Goal: Task Accomplishment & Management: Manage account settings

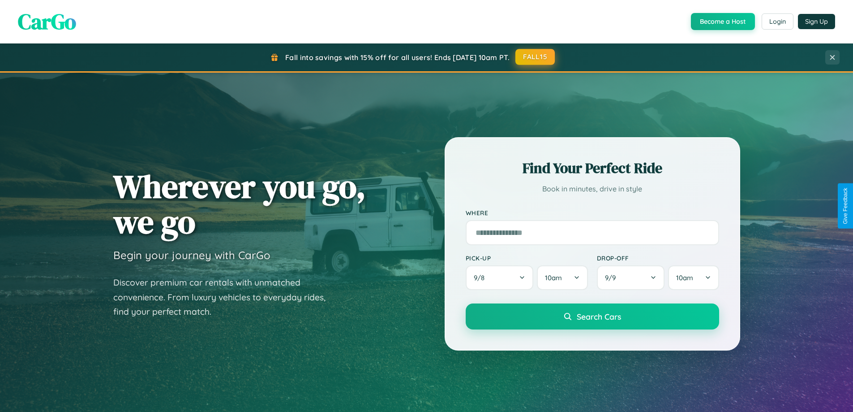
click at [536, 57] on button "FALL15" at bounding box center [535, 57] width 39 height 16
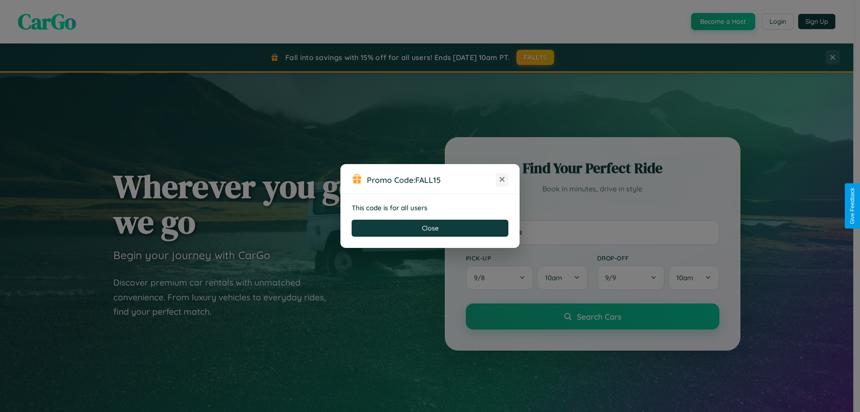
click at [502, 180] on icon at bounding box center [502, 179] width 9 height 9
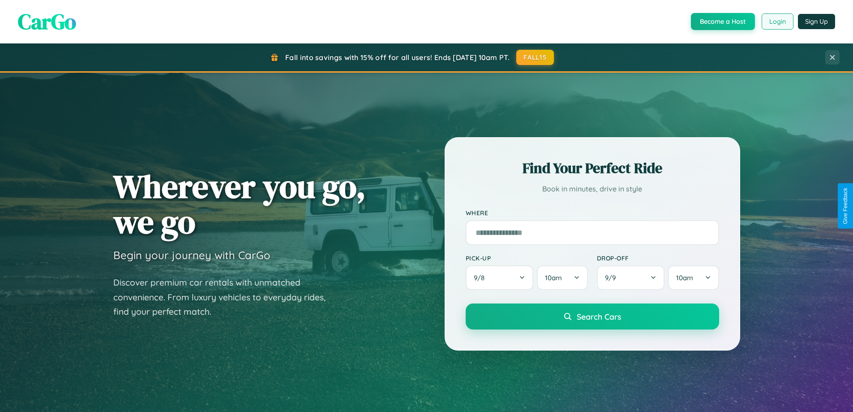
click at [777, 22] on button "Login" at bounding box center [778, 21] width 32 height 16
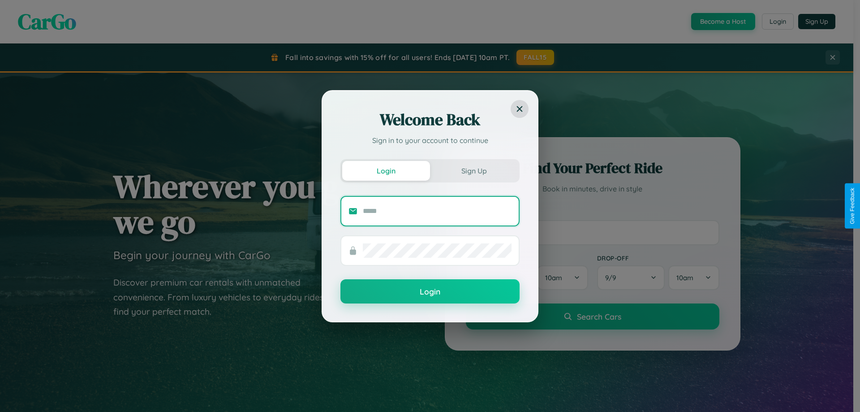
click at [437, 211] on input "text" at bounding box center [437, 211] width 149 height 14
type input "**********"
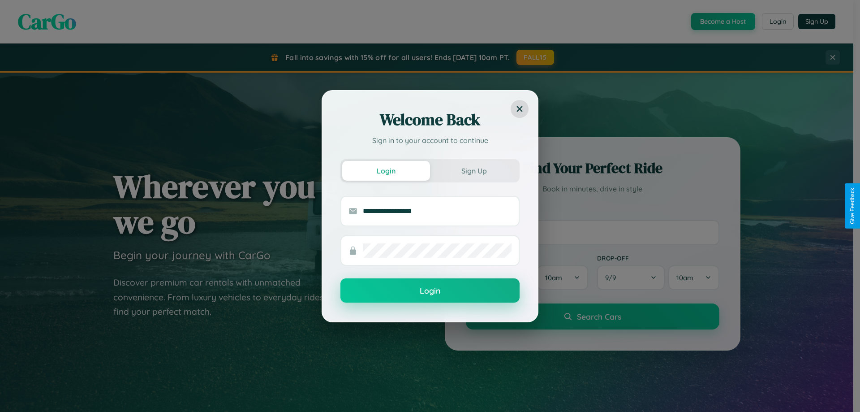
click at [430, 291] on button "Login" at bounding box center [429, 290] width 179 height 24
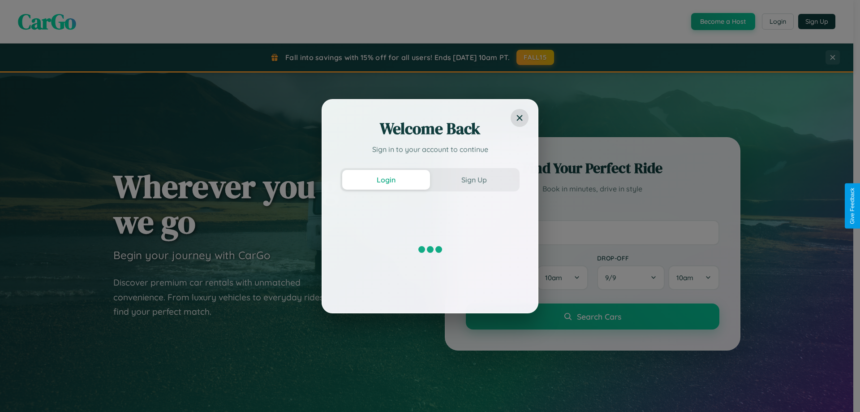
click at [536, 57] on div "Welcome Back Sign in to your account to continue Login Sign Up" at bounding box center [430, 206] width 860 height 412
